Goal: Download file/media

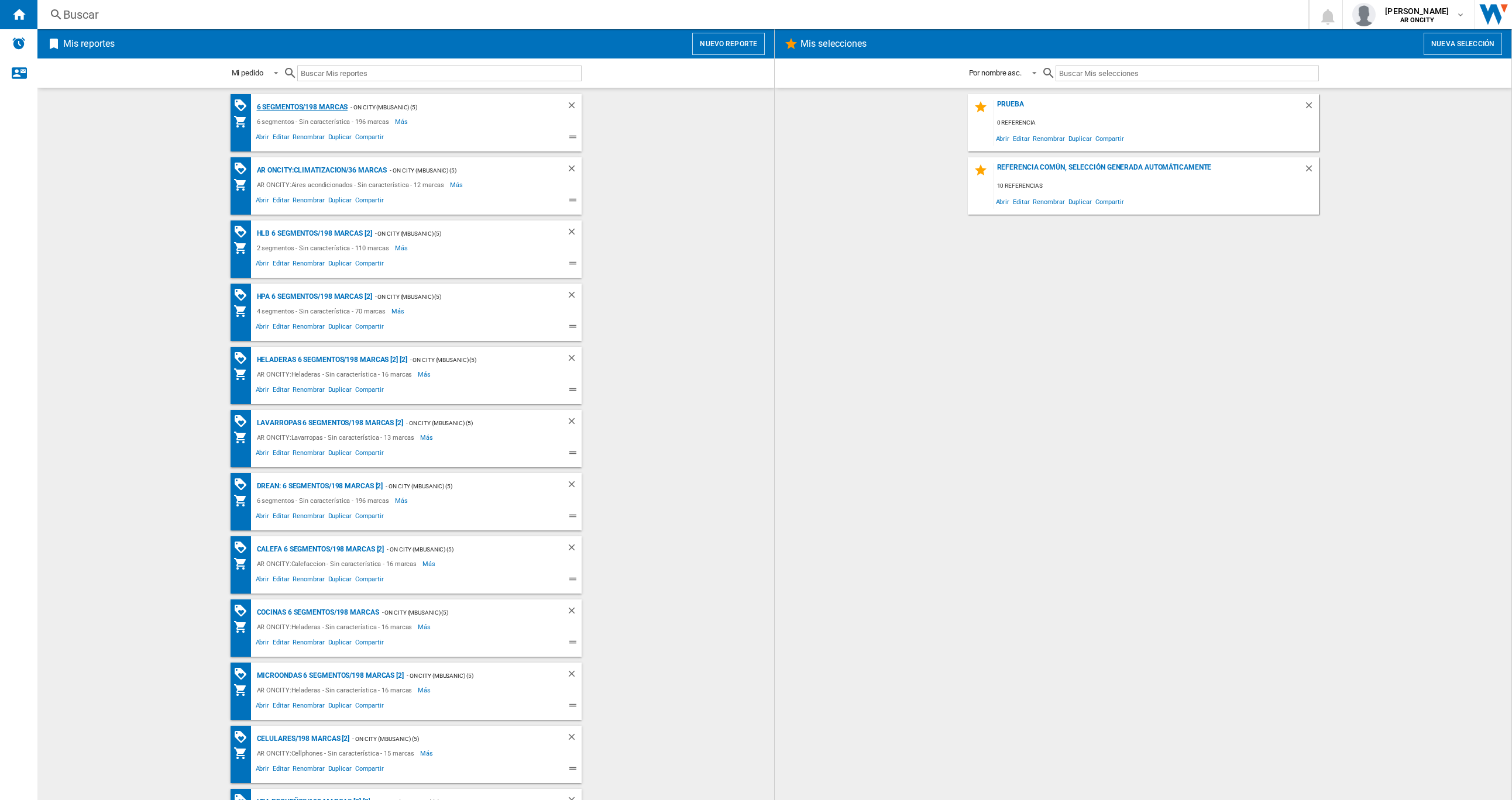
click at [294, 113] on div "6 segmentos/198 marcas" at bounding box center [301, 107] width 95 height 15
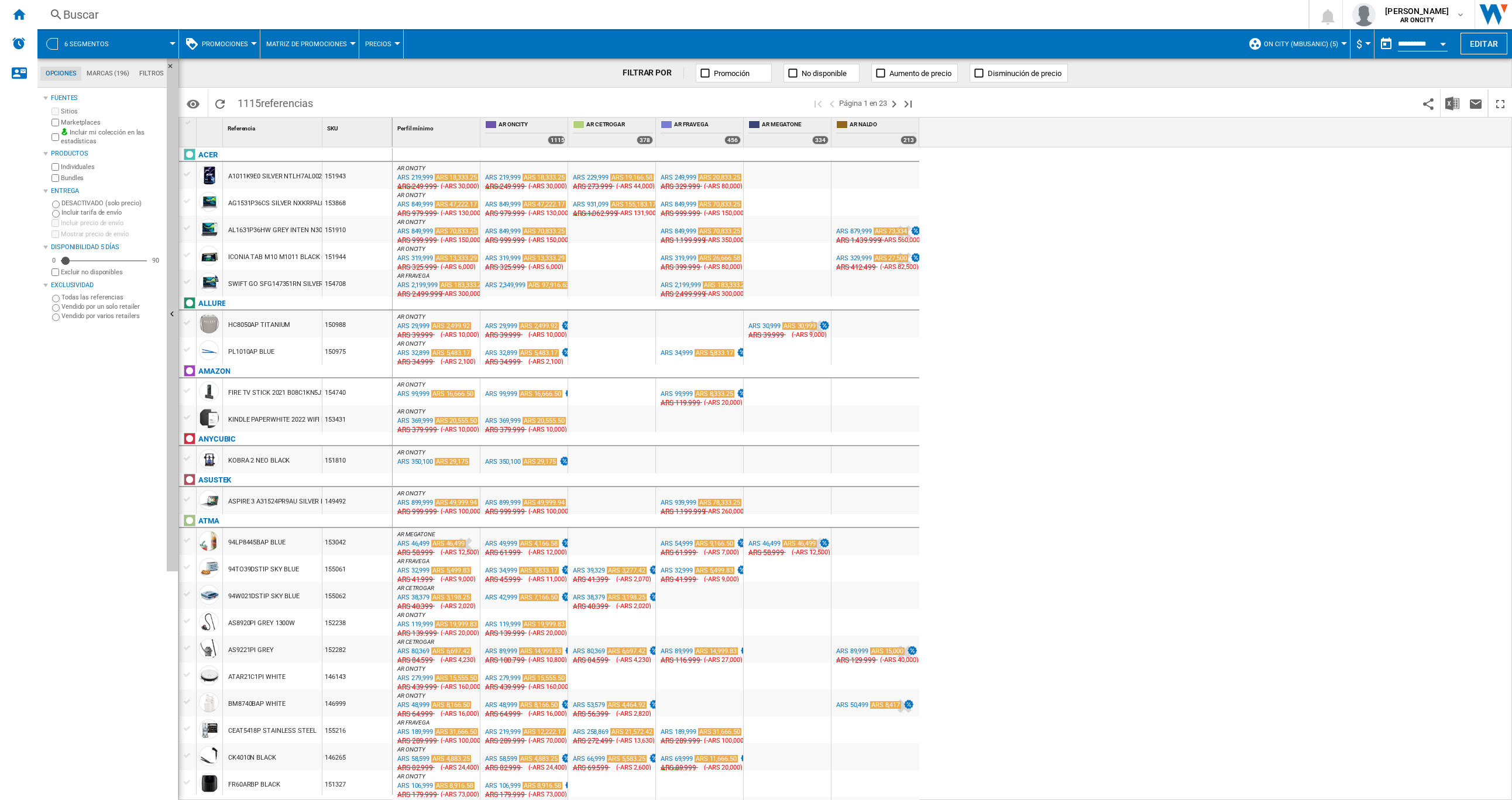
click at [1165, 179] on div "AR ONCITY : AR ONCITY 0.0 % ARS 219,999 ARS 18,333.25 10 % N/A ARS 249,999 ( -A…" at bounding box center [952, 474] width 1119 height 653
click at [1446, 93] on button "Descargar en Excel" at bounding box center [1452, 103] width 23 height 27
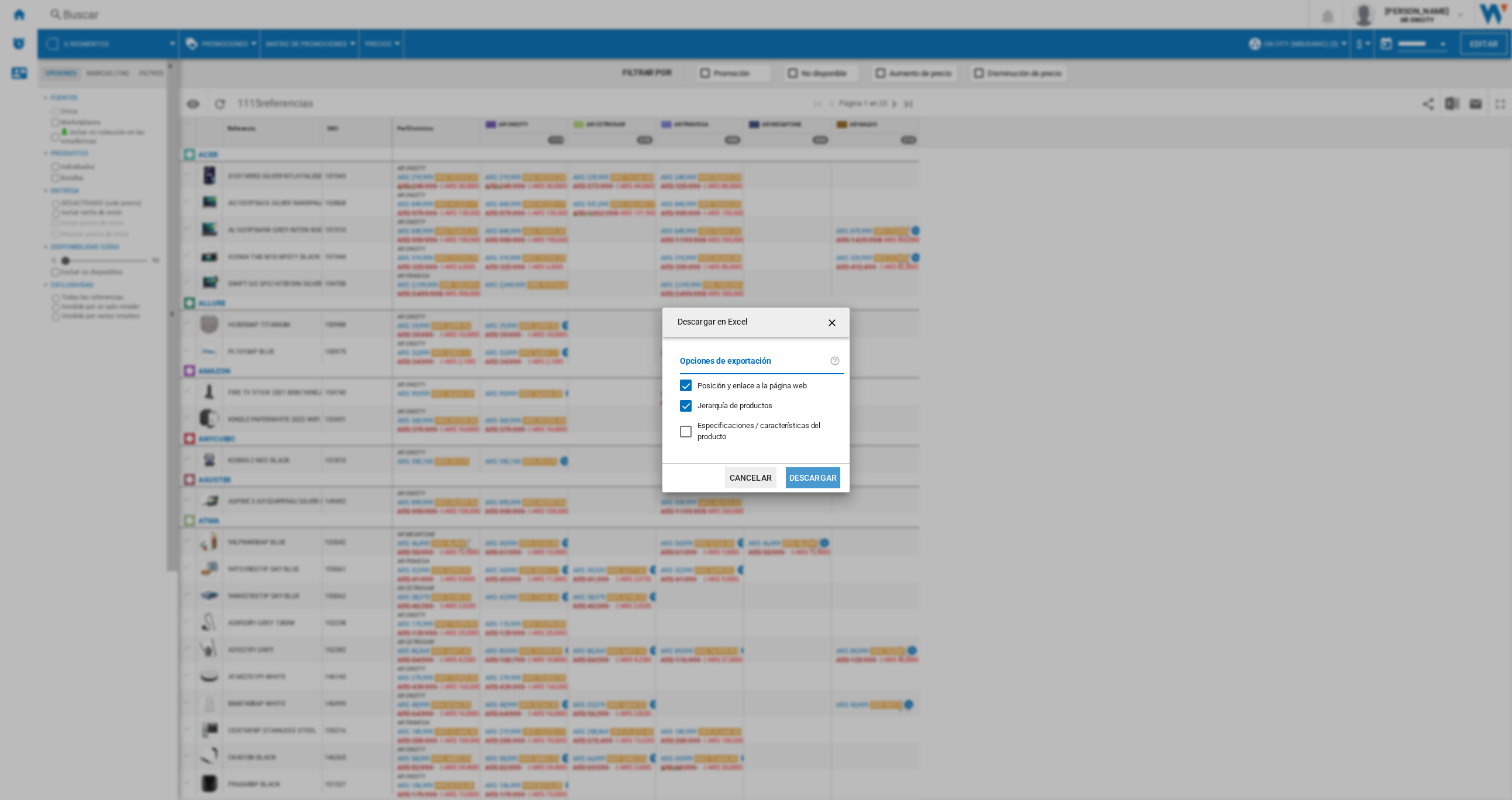
click at [808, 476] on button "Descargar" at bounding box center [813, 478] width 55 height 21
